Goal: Communication & Community: Connect with others

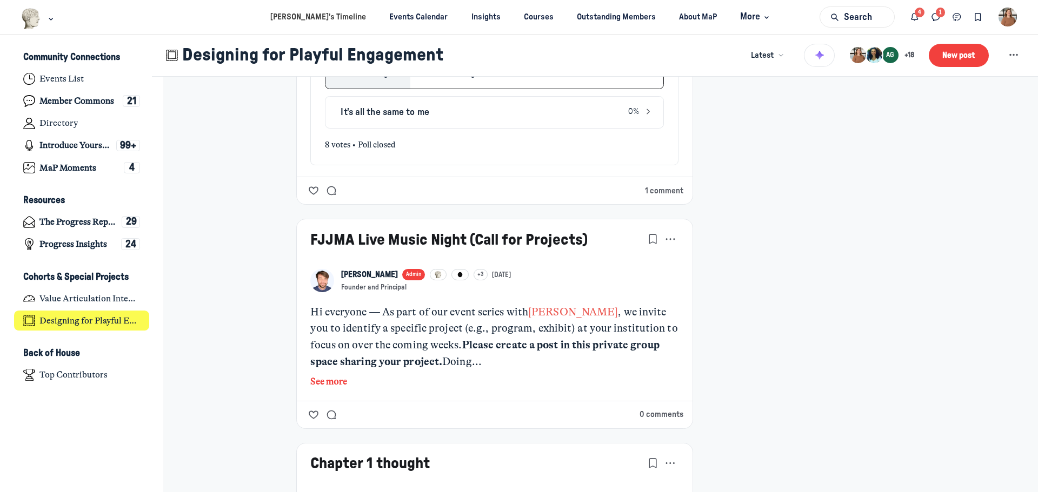
scroll to position [1838, 0]
click at [669, 189] on button "1 comment" at bounding box center [664, 191] width 38 height 12
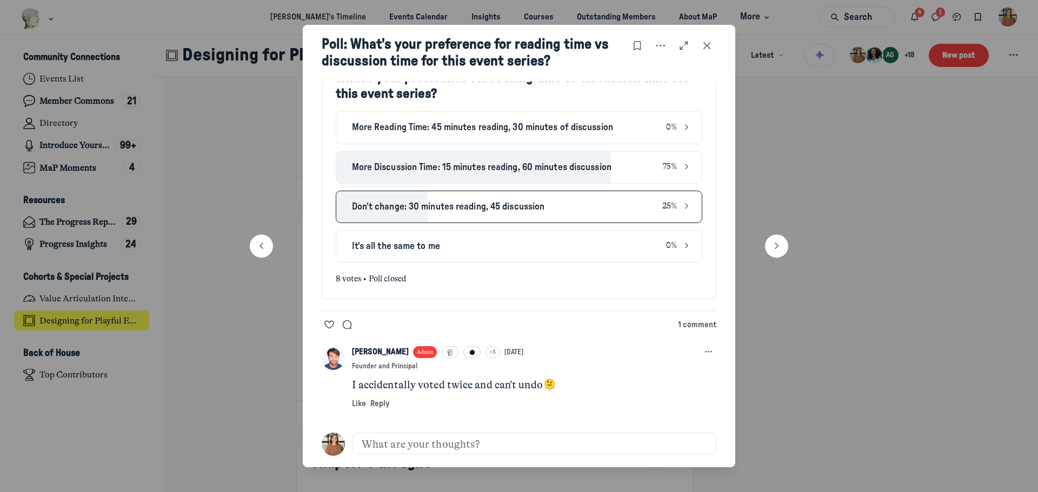
scroll to position [83, 0]
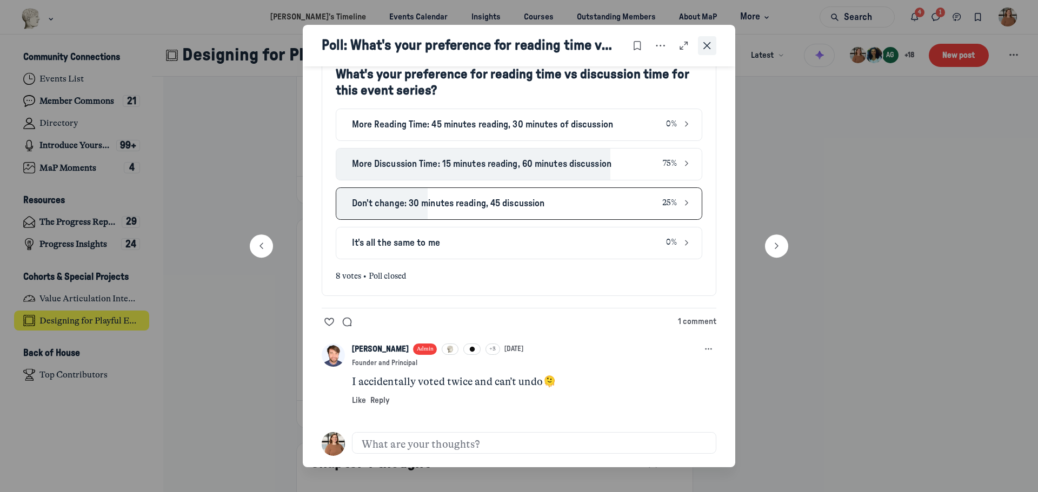
click at [710, 47] on icon "Close post" at bounding box center [707, 46] width 11 height 12
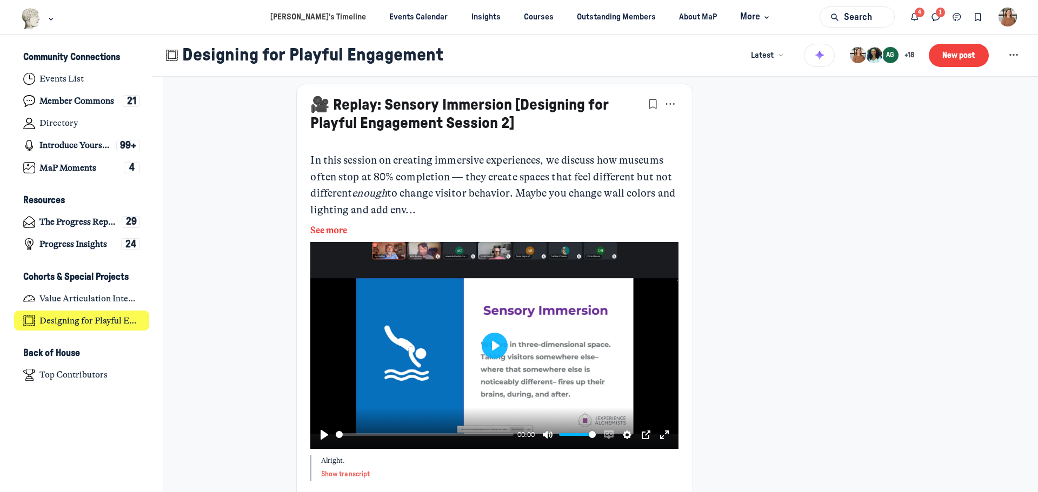
scroll to position [541, 0]
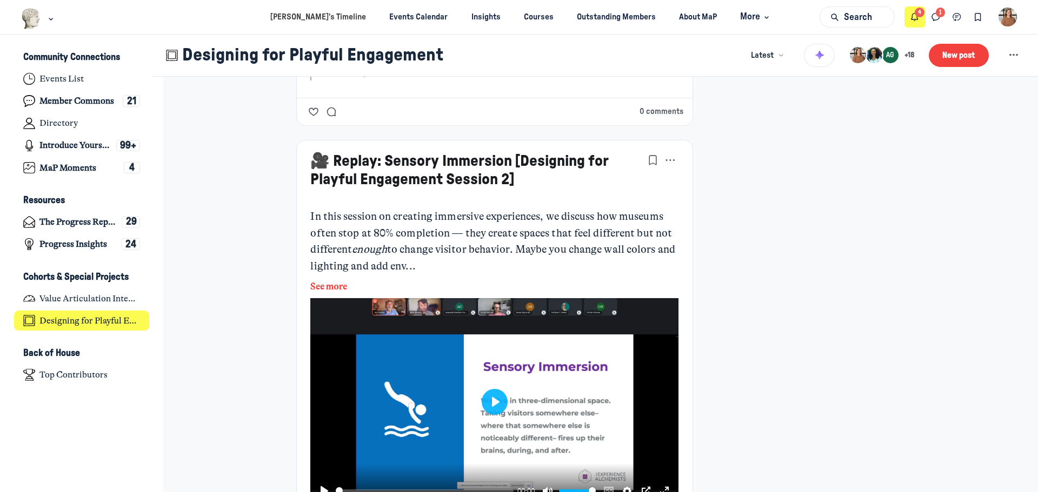
click at [915, 24] on button "Notifications" at bounding box center [914, 16] width 21 height 21
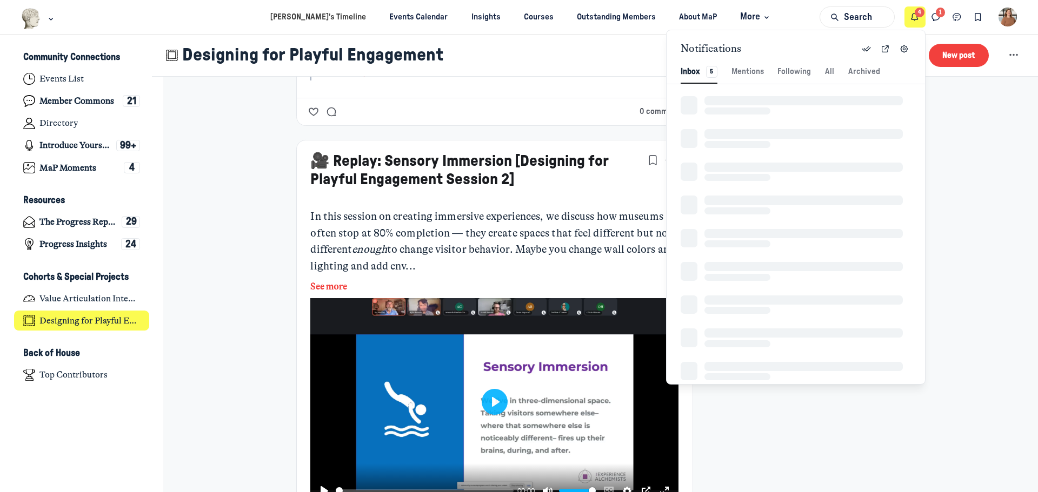
scroll to position [1471, 2279]
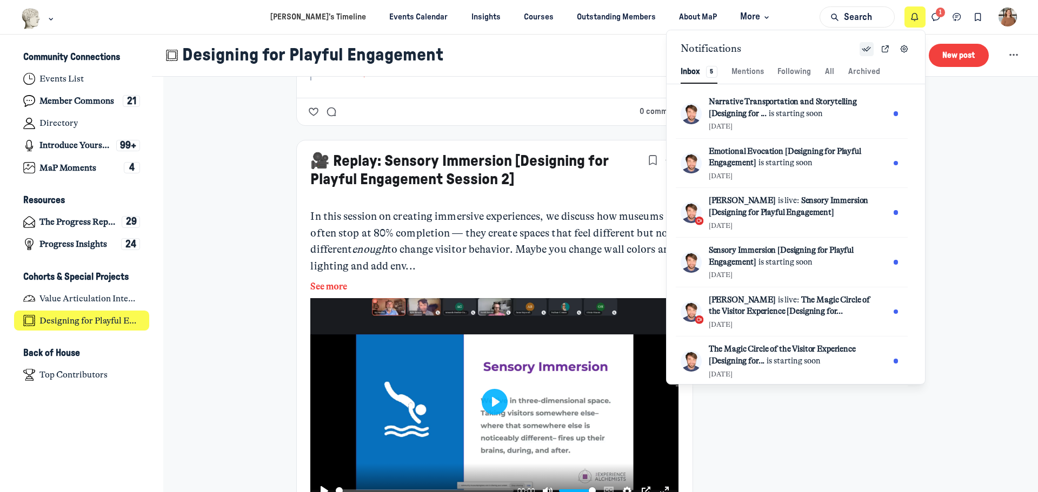
click at [867, 51] on use "Mark all as read" at bounding box center [867, 48] width 8 height 4
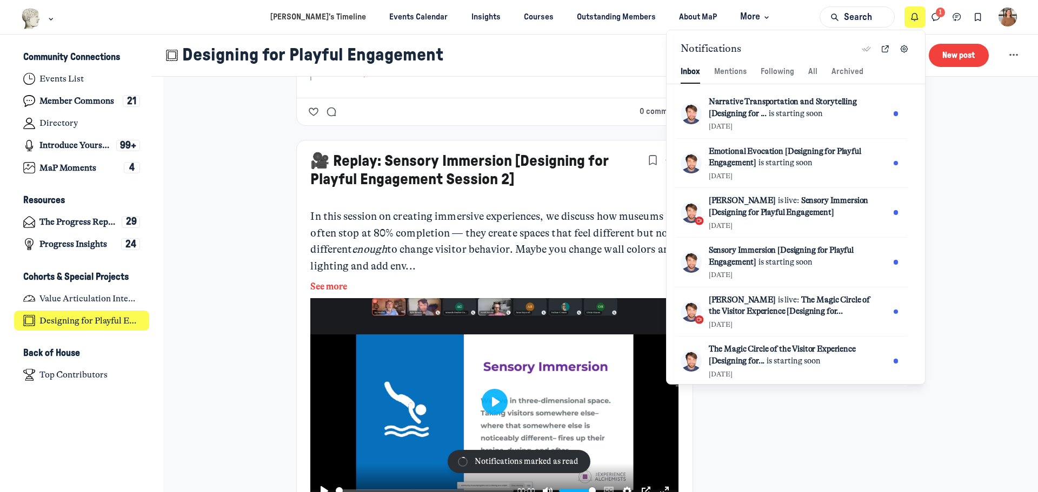
scroll to position [1471, 2202]
click at [938, 12] on icon "Direct messages" at bounding box center [935, 17] width 11 height 12
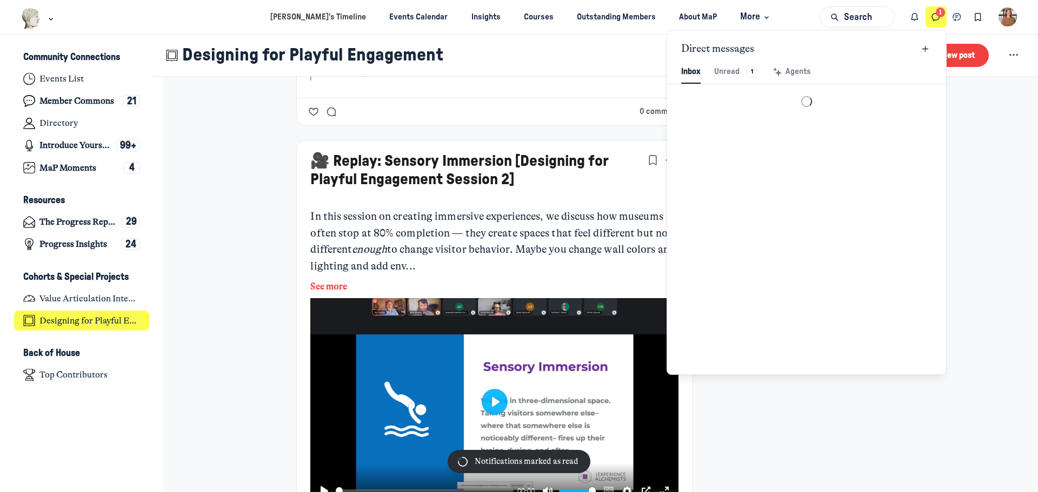
scroll to position [1471, 2519]
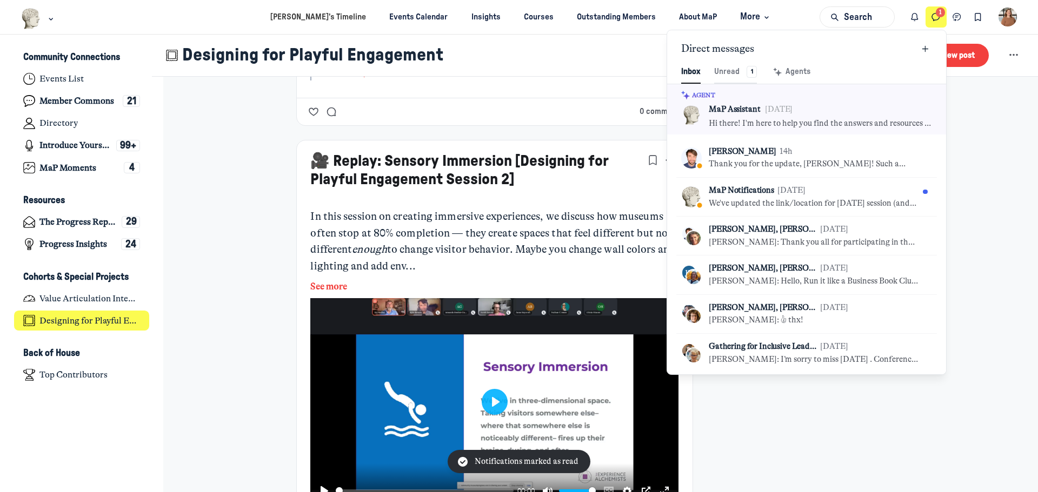
click at [735, 65] on button "Unread 1 Unread 1" at bounding box center [735, 72] width 43 height 23
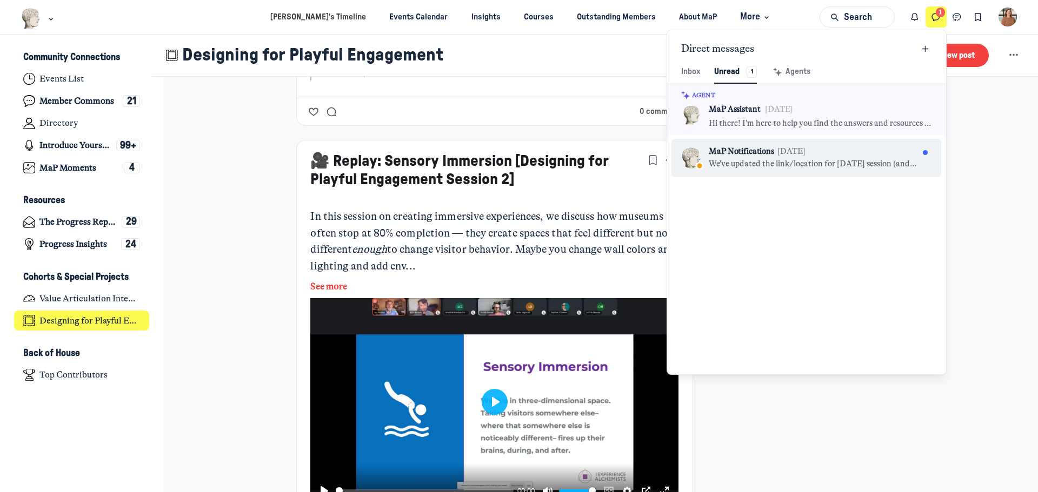
click at [733, 154] on p "MaP Notifications" at bounding box center [741, 152] width 65 height 12
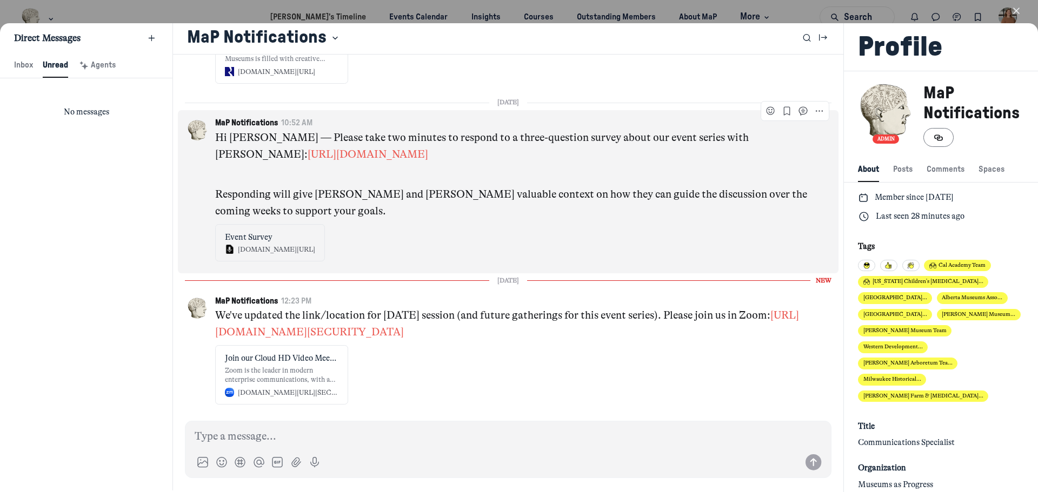
scroll to position [1449, 0]
